Goal: Information Seeking & Learning: Learn about a topic

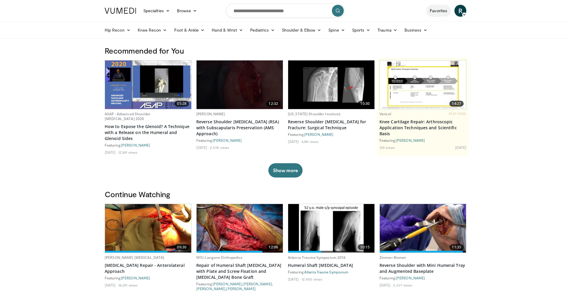
click at [438, 9] on link "Favorites" at bounding box center [438, 11] width 25 height 12
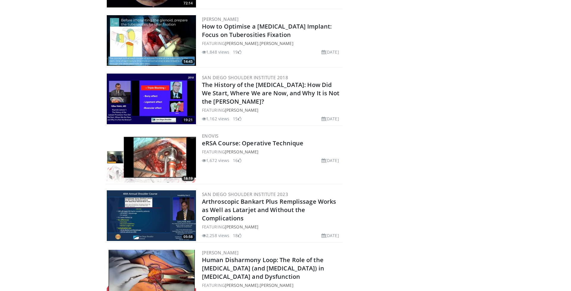
scroll to position [2337, 0]
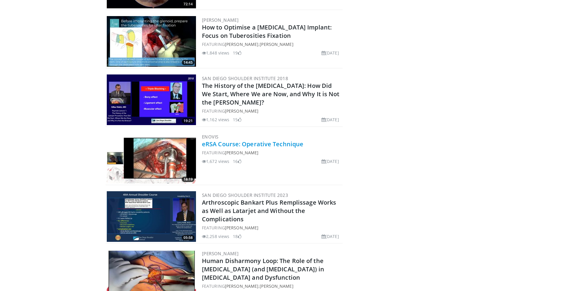
click at [225, 142] on link "eRSA Course: Operative Technique" at bounding box center [252, 144] width 101 height 8
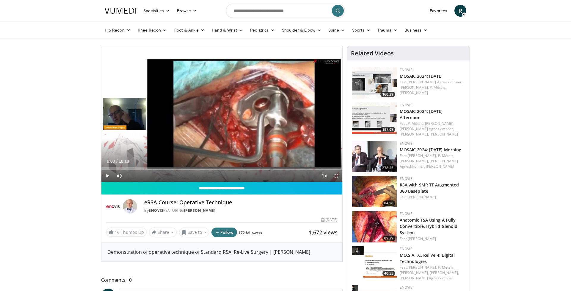
click at [107, 175] on span "Video Player" at bounding box center [107, 176] width 12 height 12
click at [108, 175] on span "Video Player" at bounding box center [107, 176] width 12 height 12
click at [126, 167] on div "Progress Bar" at bounding box center [126, 168] width 1 height 2
click at [140, 168] on div "Progress Bar" at bounding box center [140, 168] width 1 height 2
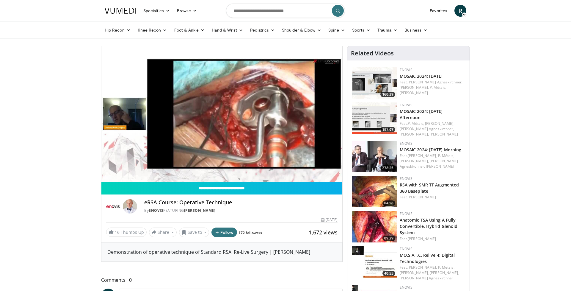
click at [151, 169] on div "10 seconds Tap to unmute" at bounding box center [221, 113] width 241 height 135
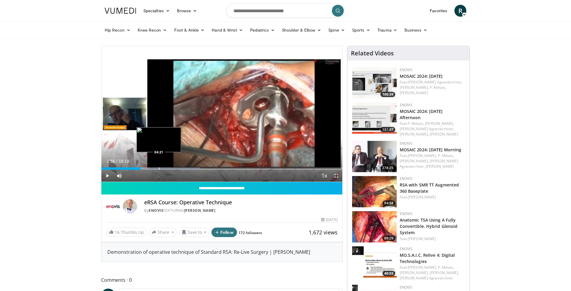
click at [159, 169] on div "Progress Bar" at bounding box center [159, 168] width 1 height 2
click at [108, 175] on span "Video Player" at bounding box center [107, 176] width 12 height 12
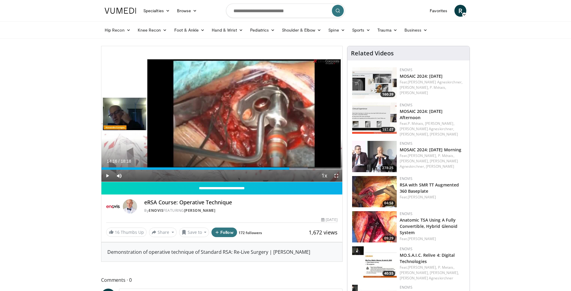
click at [107, 175] on span "Video Player" at bounding box center [107, 176] width 12 height 12
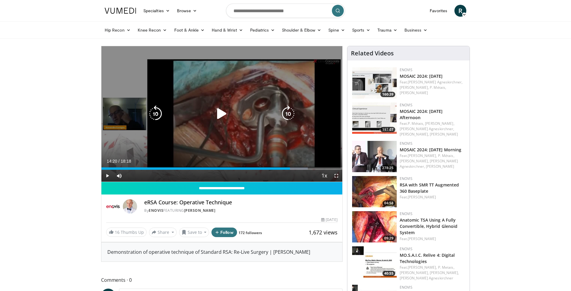
click at [223, 112] on icon "Video Player" at bounding box center [222, 113] width 17 height 17
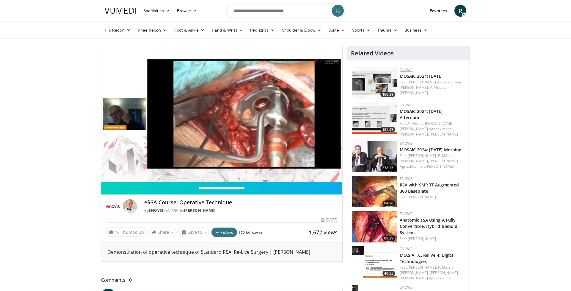
click at [406, 69] on link "Enovis" at bounding box center [406, 69] width 13 height 5
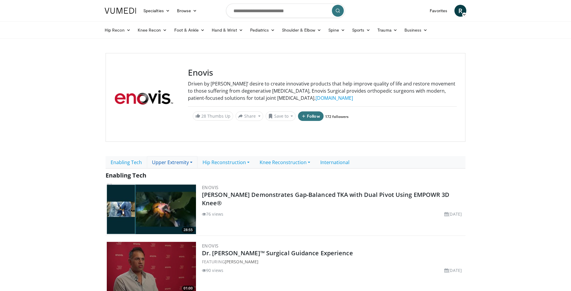
click at [183, 162] on link "Upper Extremity" at bounding box center [172, 162] width 51 height 12
click at [168, 186] on link "Shoulder" at bounding box center [170, 185] width 47 height 10
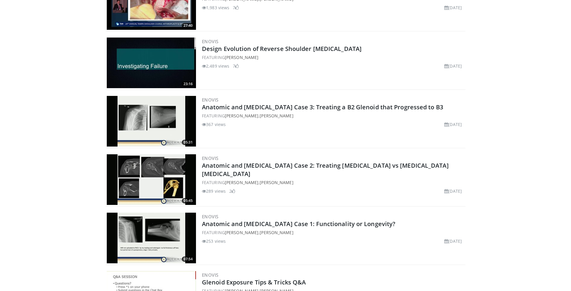
scroll to position [568, 0]
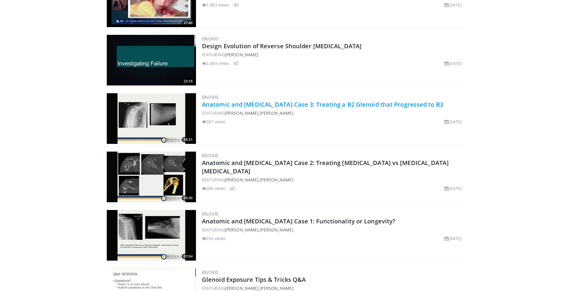
click at [252, 102] on link "Anatomic and [MEDICAL_DATA] Case 3: Treating a B2 Glenoid that Progressed to B3" at bounding box center [322, 104] width 241 height 8
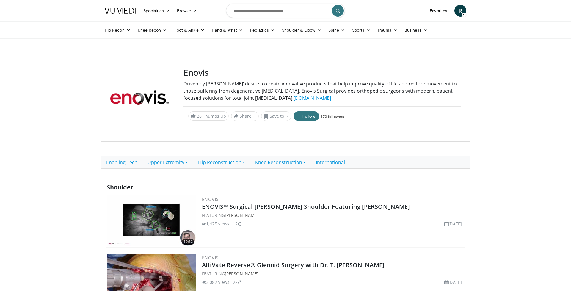
scroll to position [0, 0]
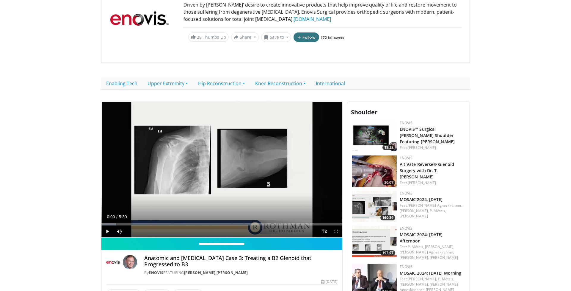
scroll to position [79, 0]
